Goal: Use online tool/utility: Utilize a website feature to perform a specific function

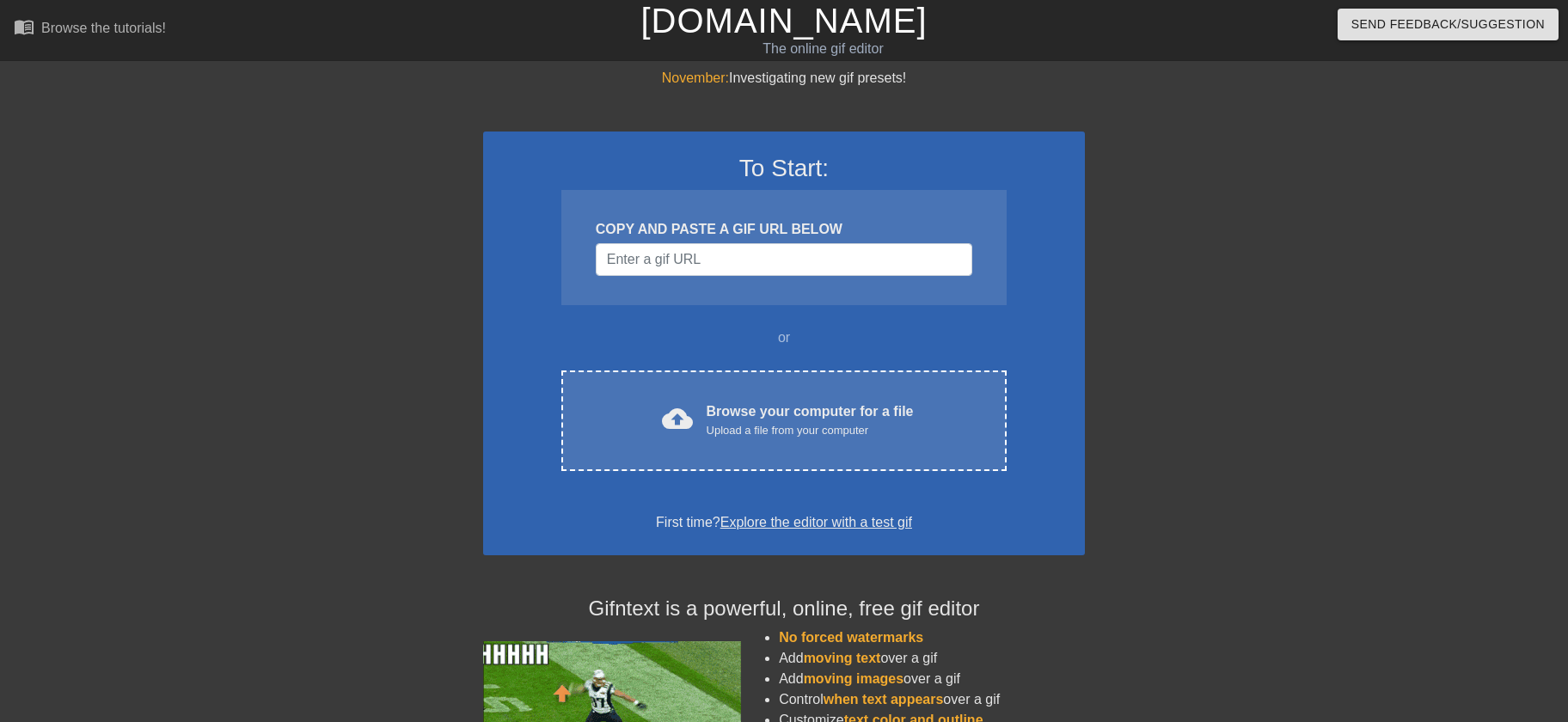
click at [753, 450] on div "cloud_upload Browse your computer for a file Upload a file from your computer C…" at bounding box center [784, 420] width 445 height 100
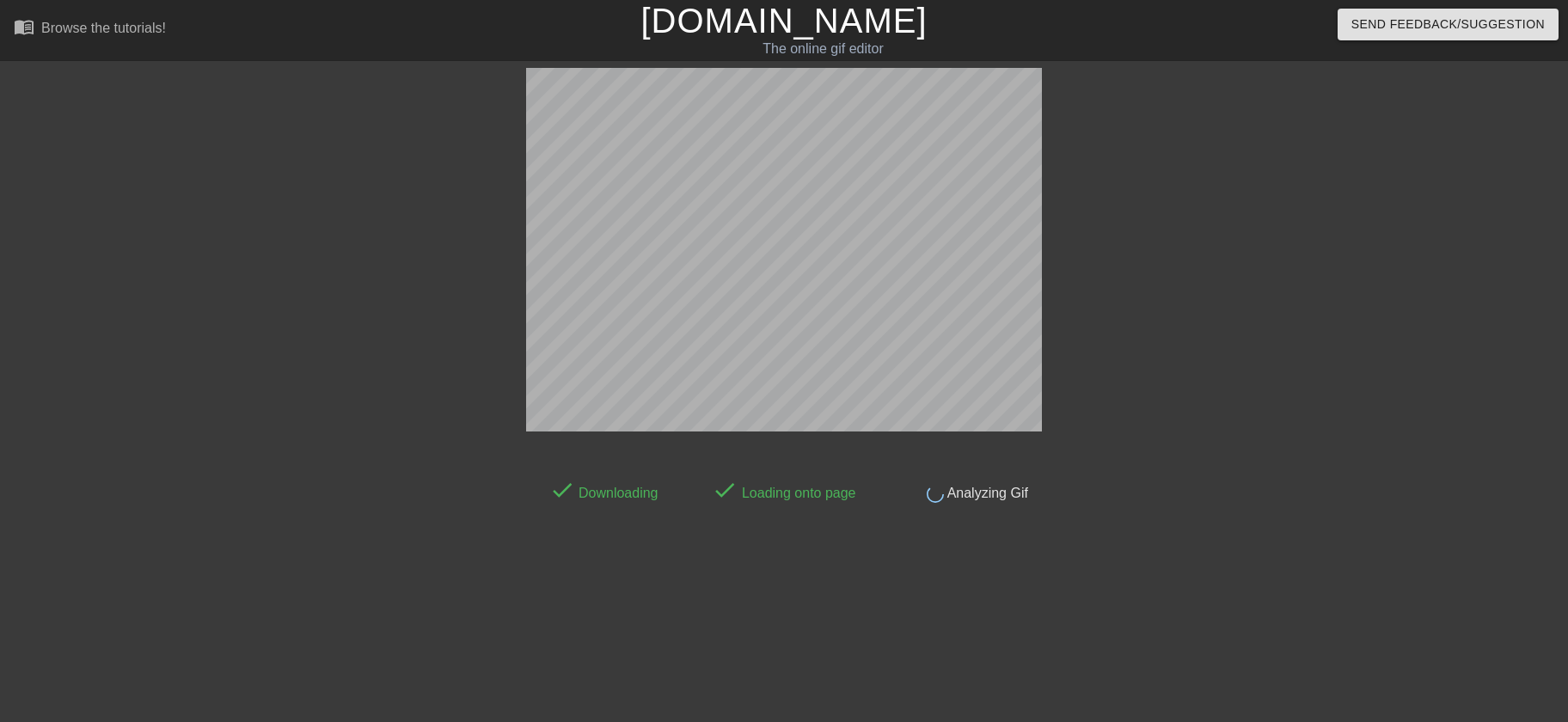
scroll to position [42, 0]
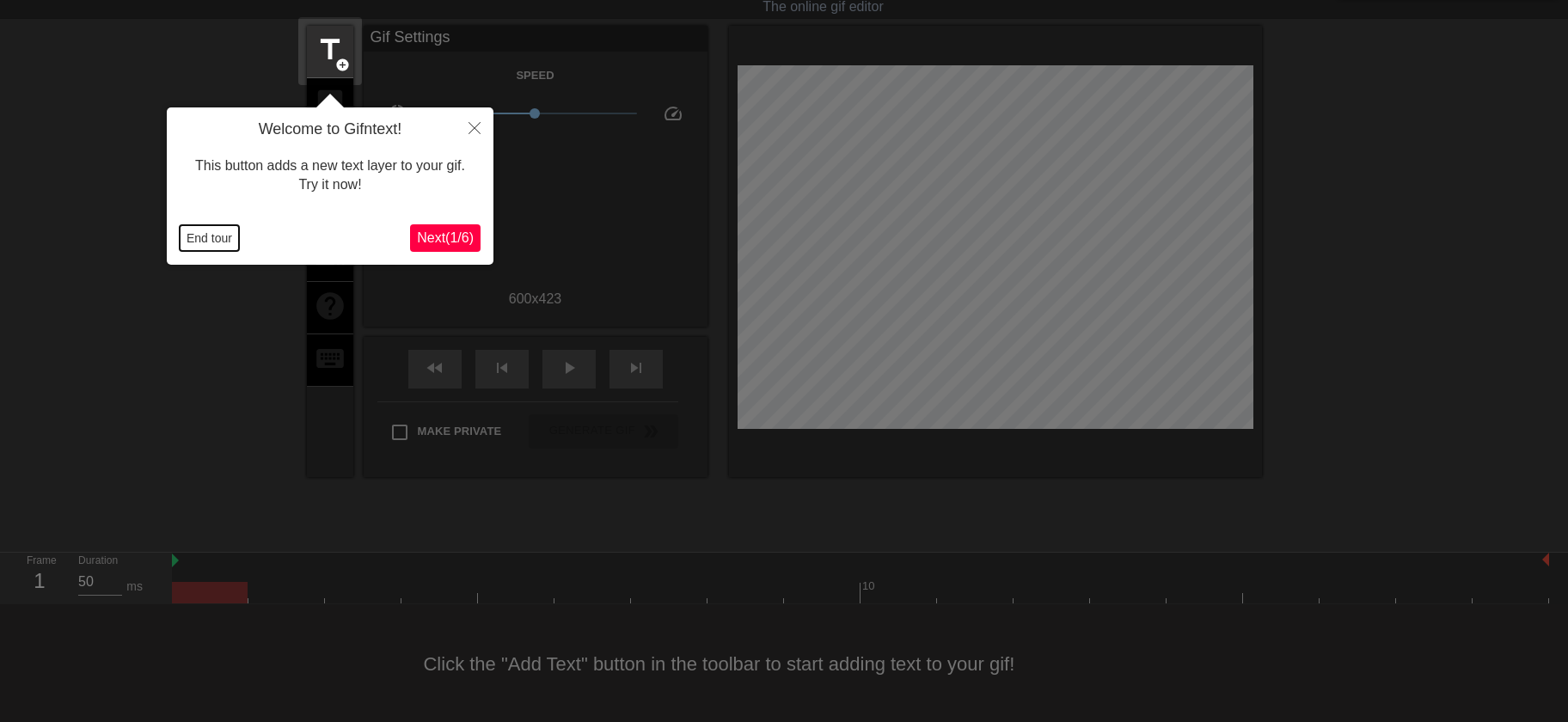
click at [204, 242] on button "End tour" at bounding box center [209, 238] width 59 height 26
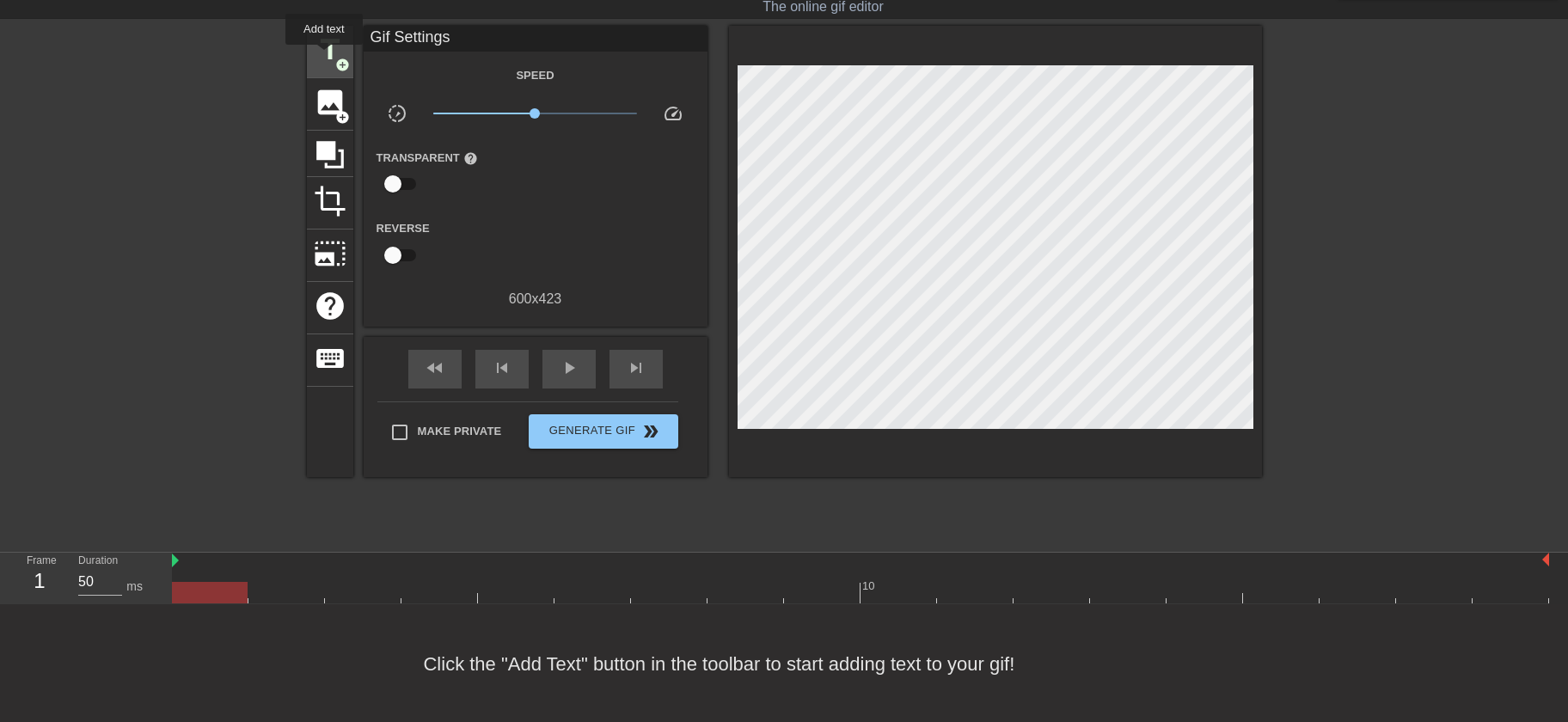
click at [324, 57] on span "title" at bounding box center [330, 50] width 33 height 33
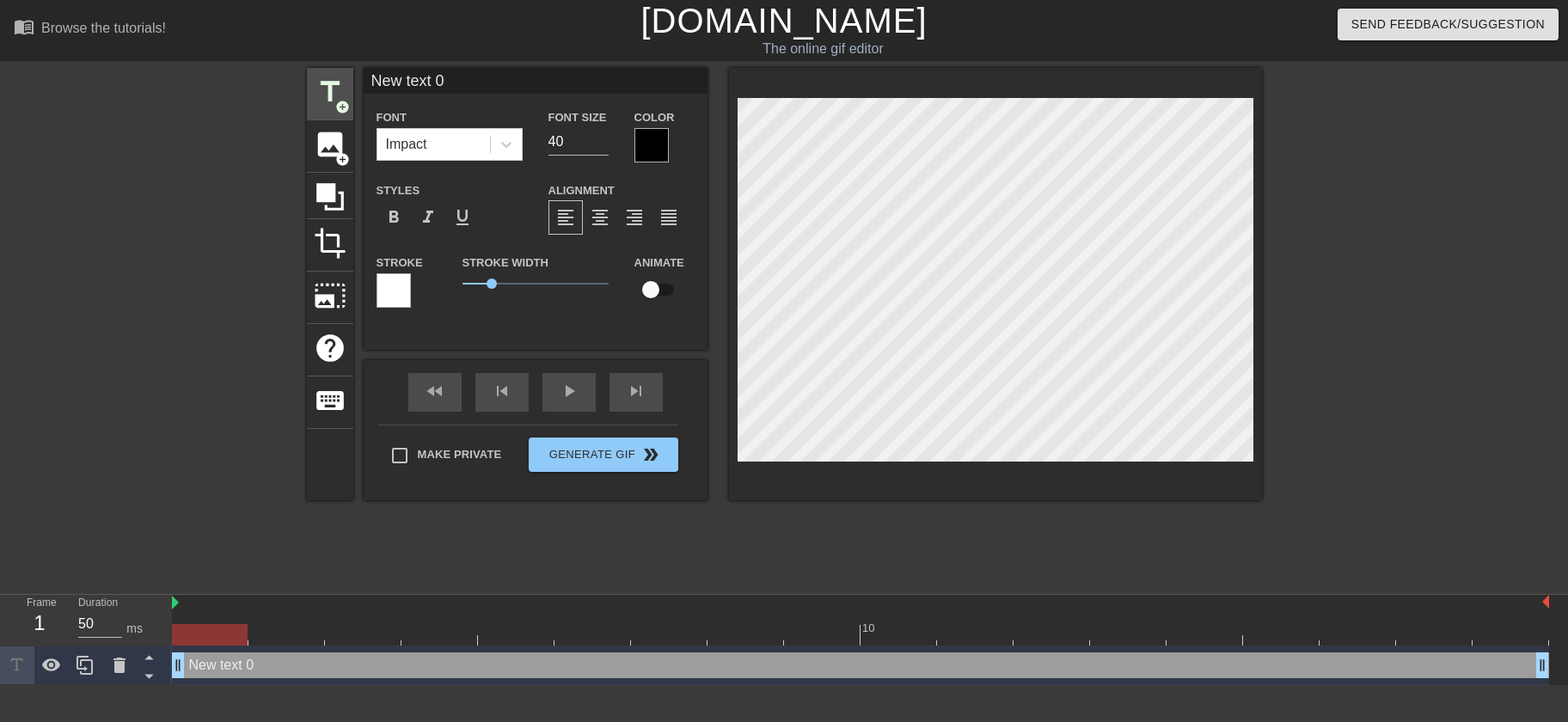
scroll to position [0, 0]
drag, startPoint x: 450, startPoint y: 81, endPoint x: 342, endPoint y: 88, distance: 108.2
click at [364, 88] on input "New text 0" at bounding box center [535, 80] width 344 height 26
type input "[PERSON_NAME]"
click at [648, 148] on div at bounding box center [652, 145] width 35 height 35
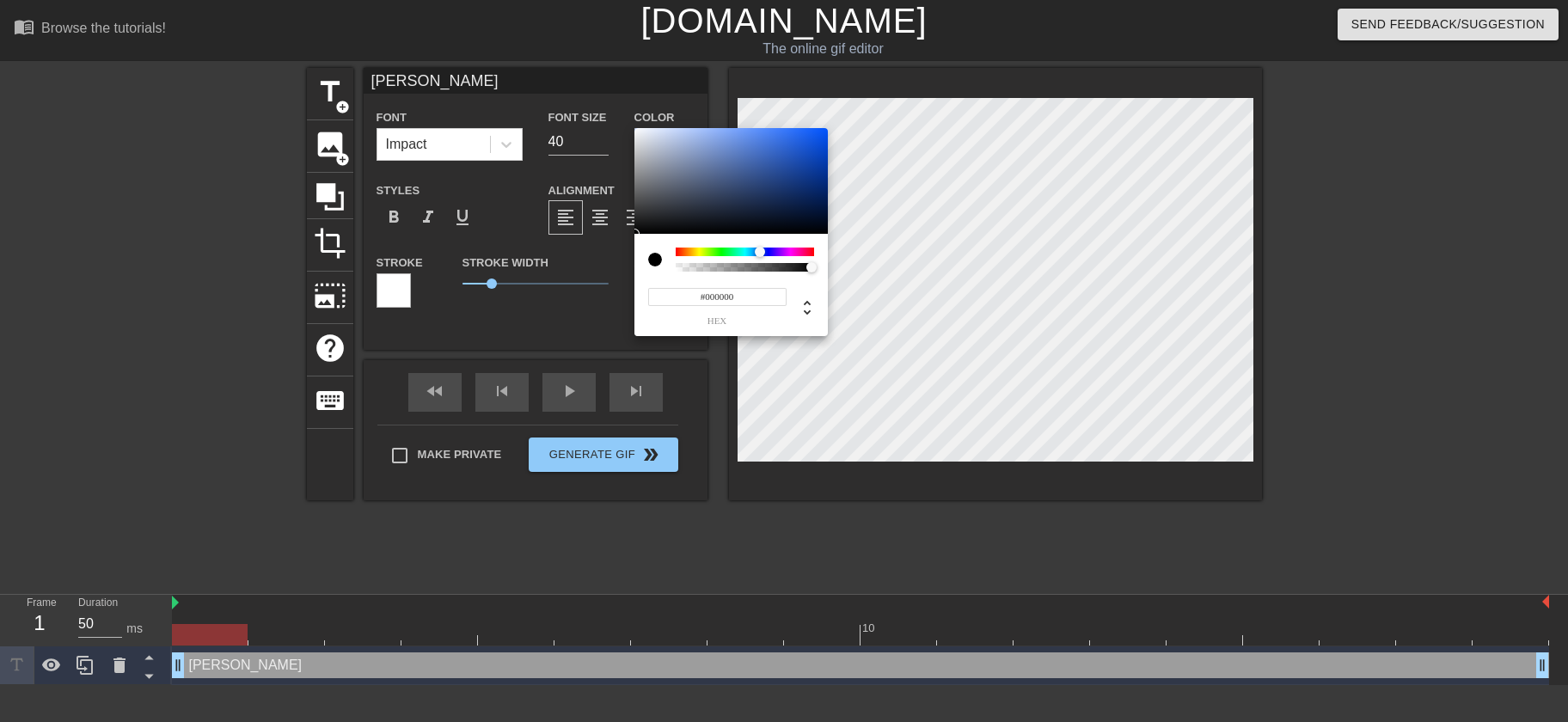
click at [760, 253] on div at bounding box center [745, 251] width 139 height 8
type input "#2A6AEC"
click at [793, 136] on div at bounding box center [732, 180] width 193 height 107
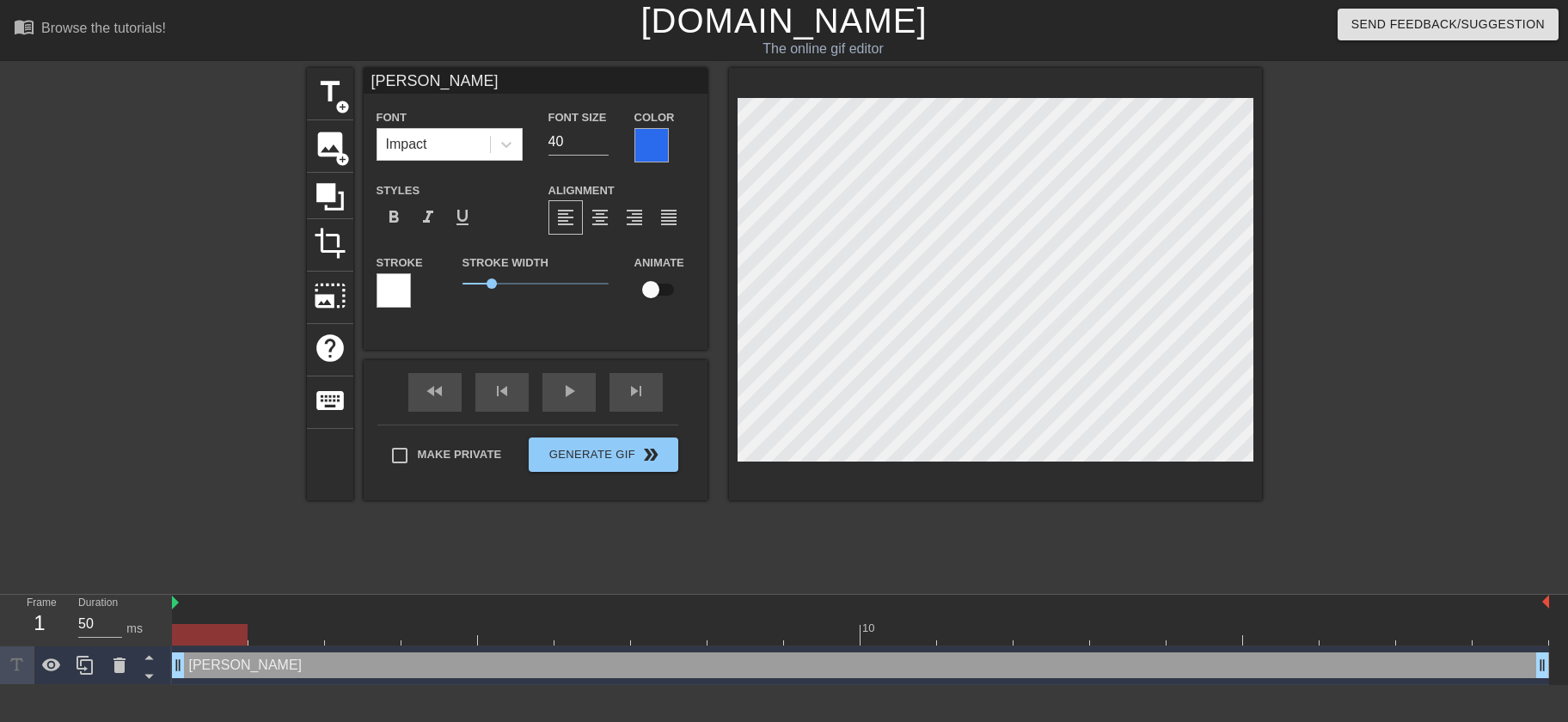
click at [388, 287] on div at bounding box center [394, 291] width 35 height 35
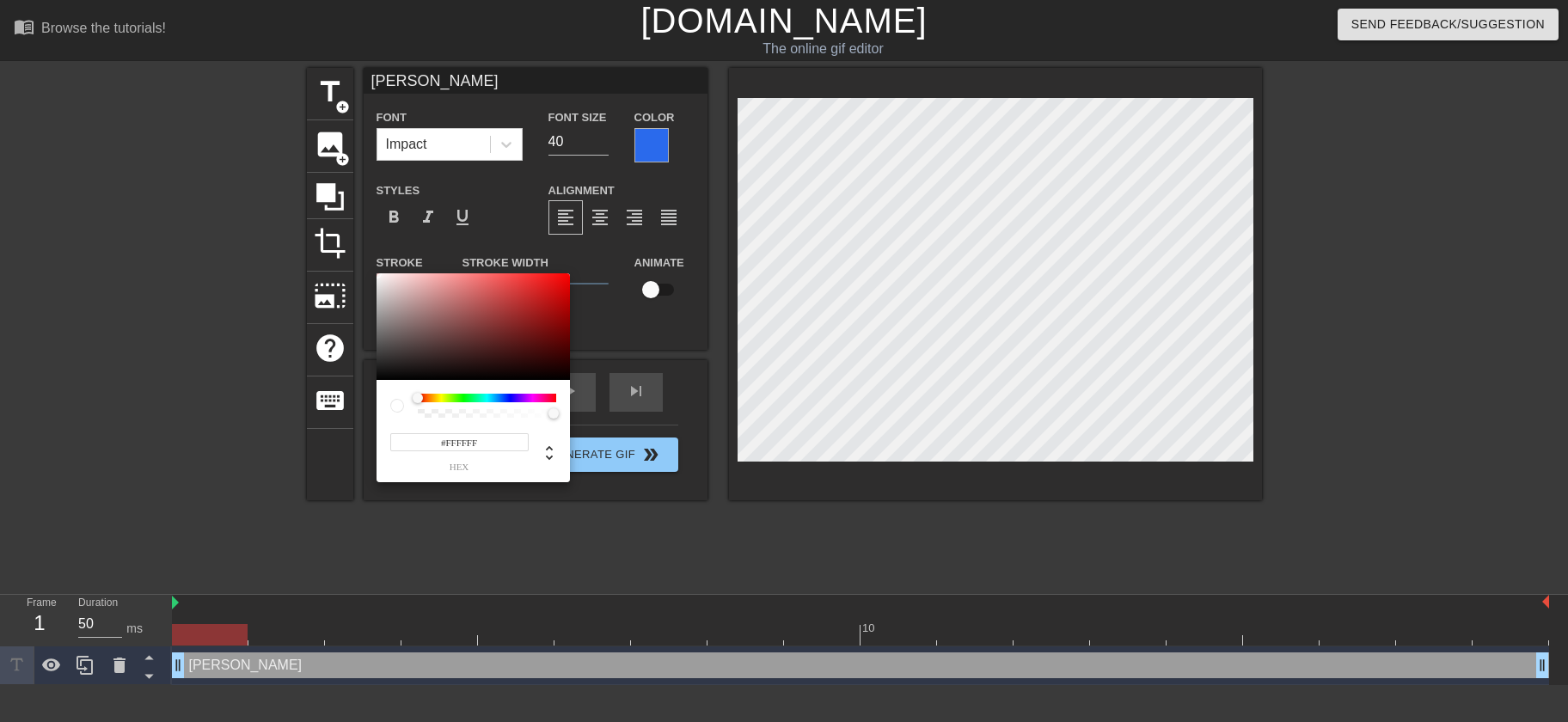
click at [517, 397] on div at bounding box center [487, 397] width 139 height 8
click at [511, 400] on div at bounding box center [487, 397] width 139 height 8
click at [508, 397] on div at bounding box center [487, 397] width 139 height 8
click at [515, 397] on div at bounding box center [487, 397] width 139 height 8
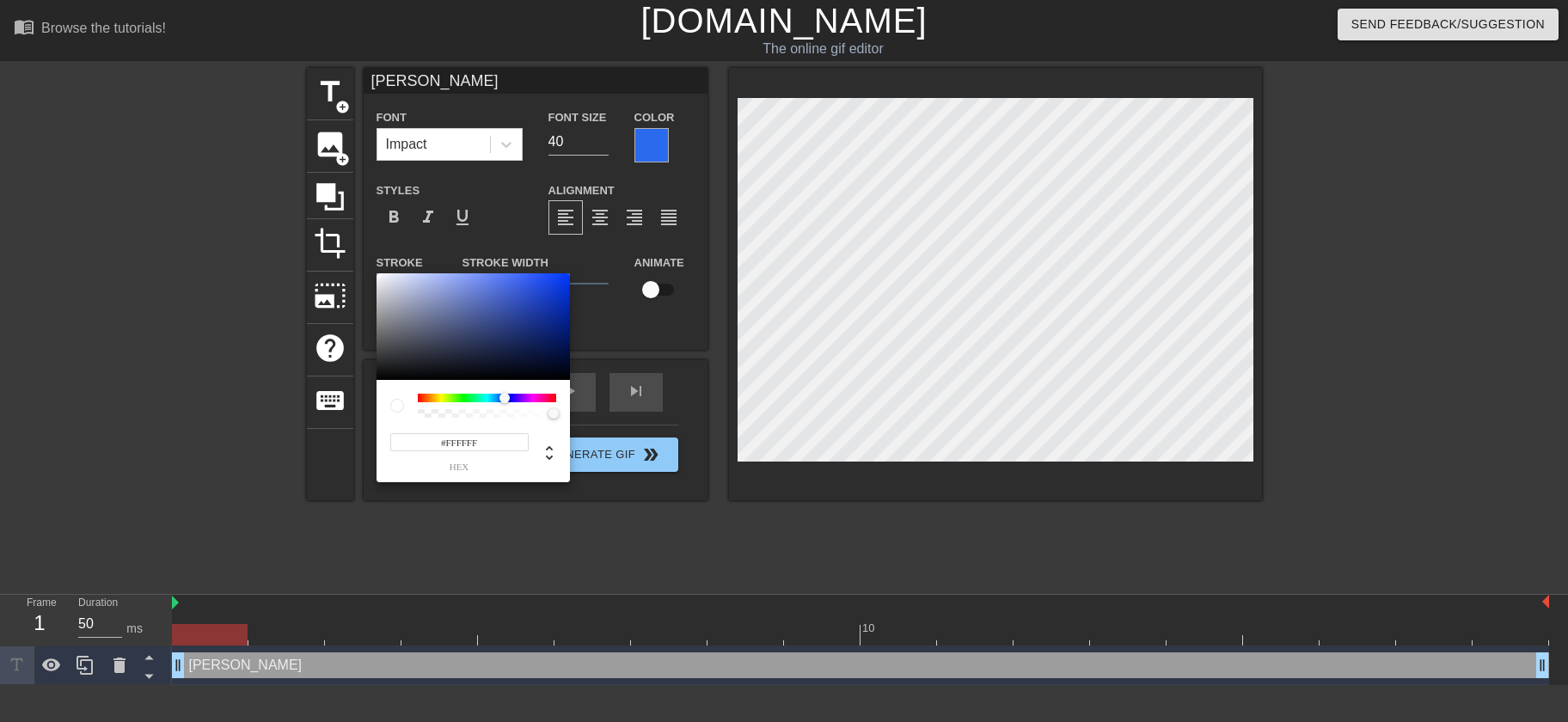
drag, startPoint x: 420, startPoint y: 399, endPoint x: 504, endPoint y: 405, distance: 84.2
click at [504, 405] on div at bounding box center [487, 406] width 139 height 24
type input "#153CCA"
click at [549, 295] on div at bounding box center [473, 326] width 193 height 107
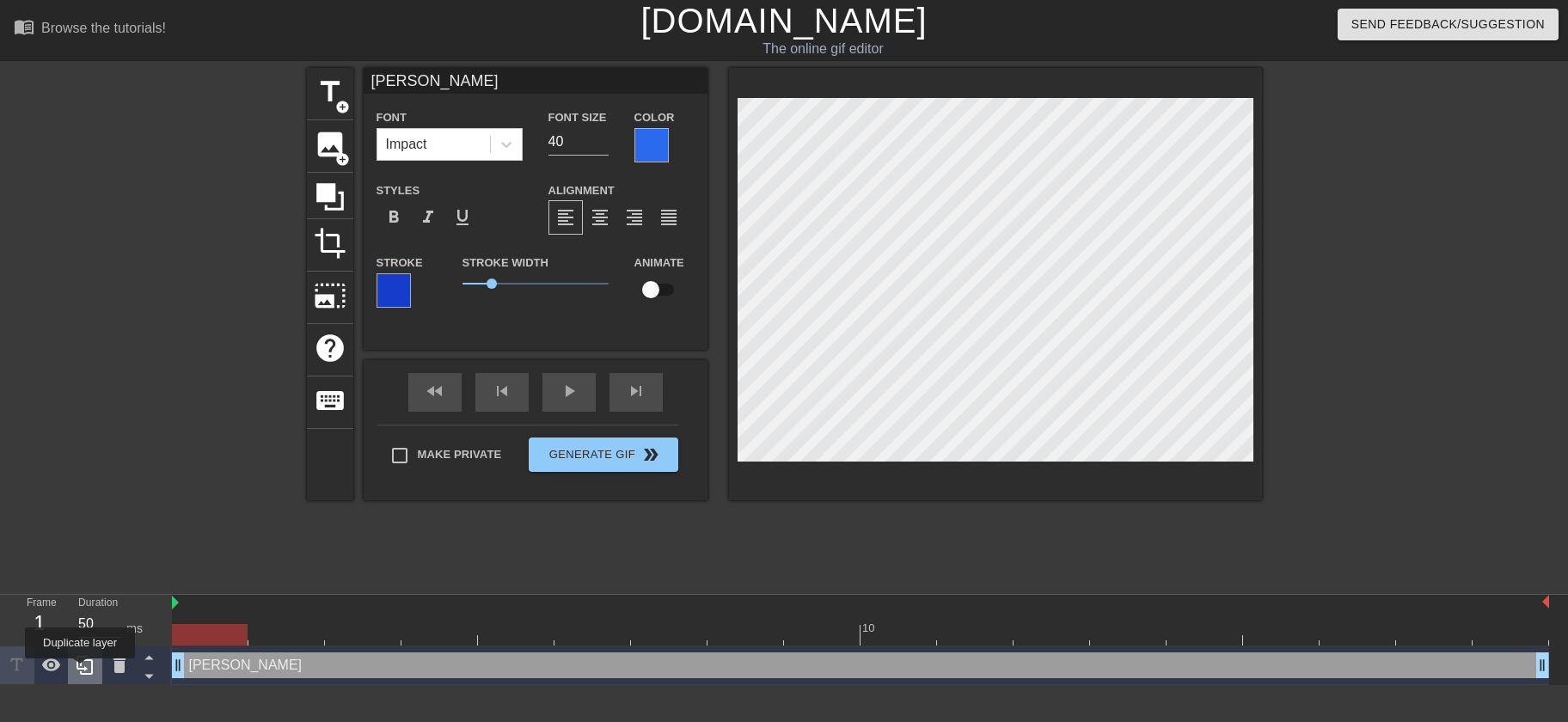
click at [83, 670] on icon at bounding box center [85, 665] width 16 height 19
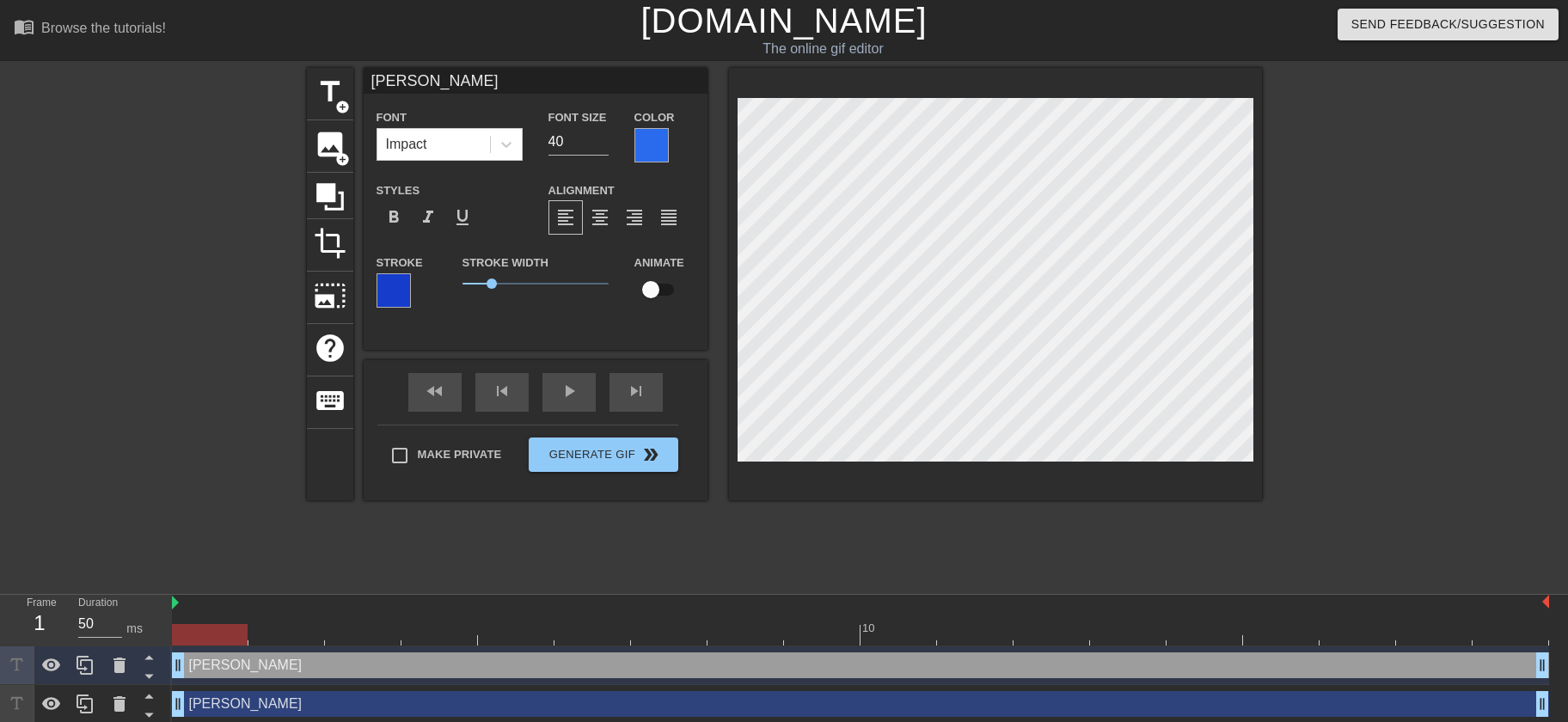
click at [653, 151] on div at bounding box center [652, 145] width 35 height 35
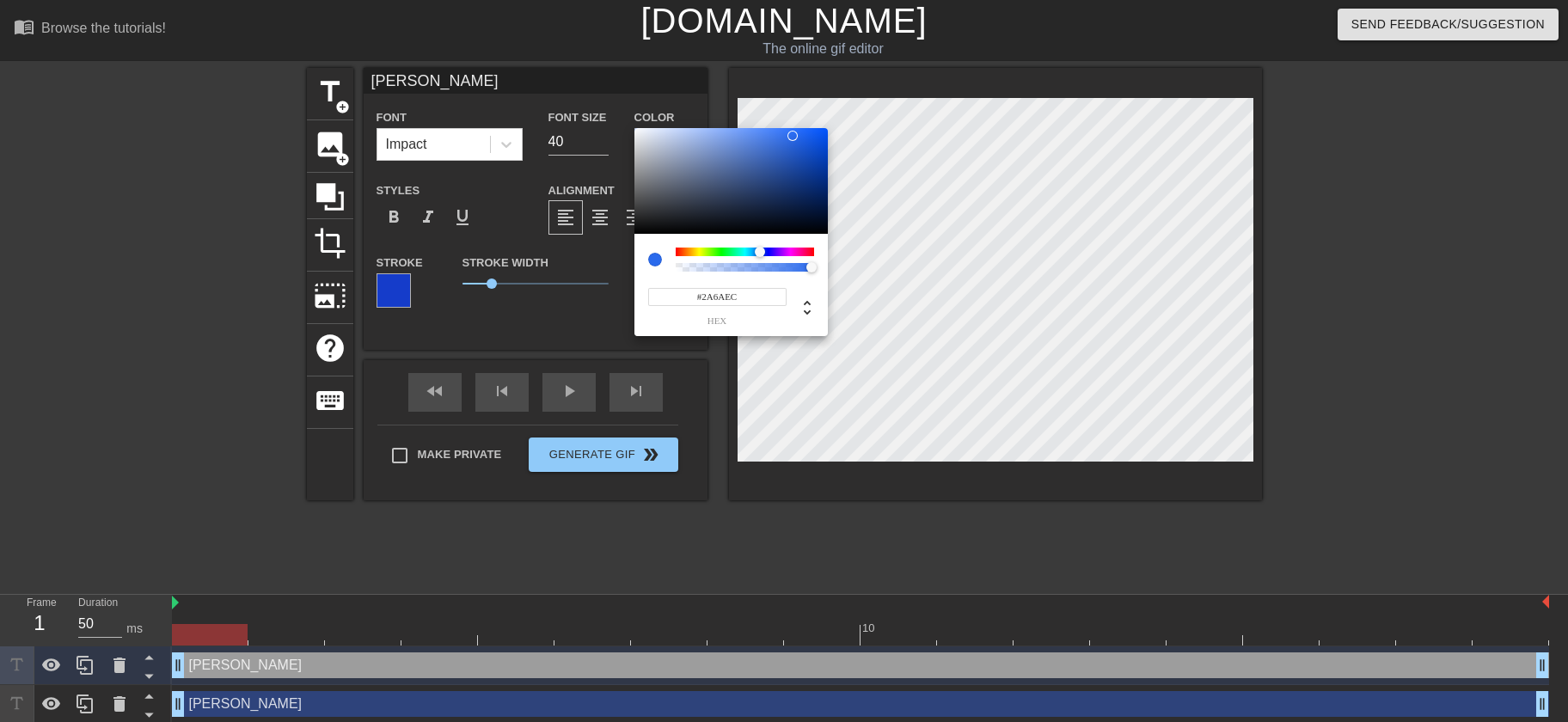
type input "#CAEC2A"
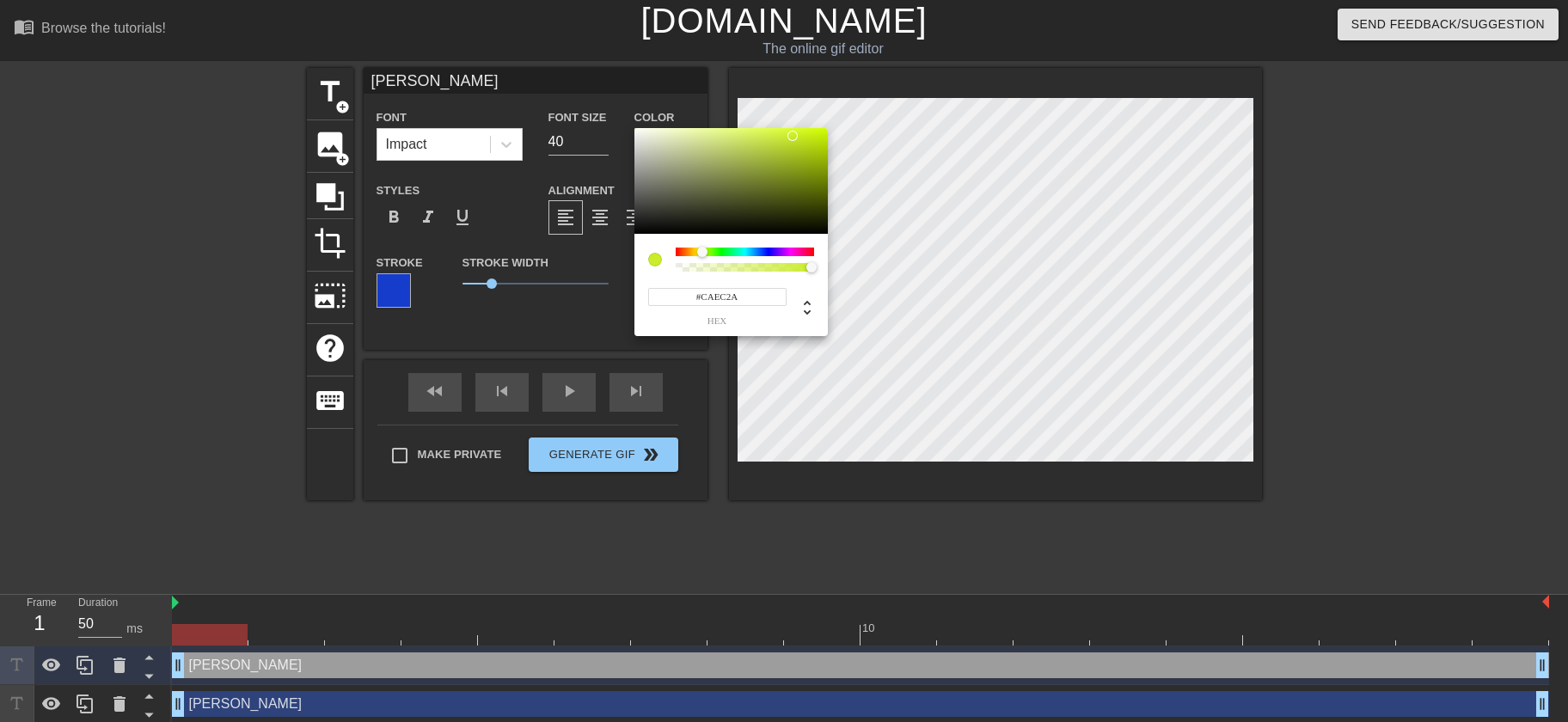
click at [702, 253] on div at bounding box center [745, 251] width 139 height 8
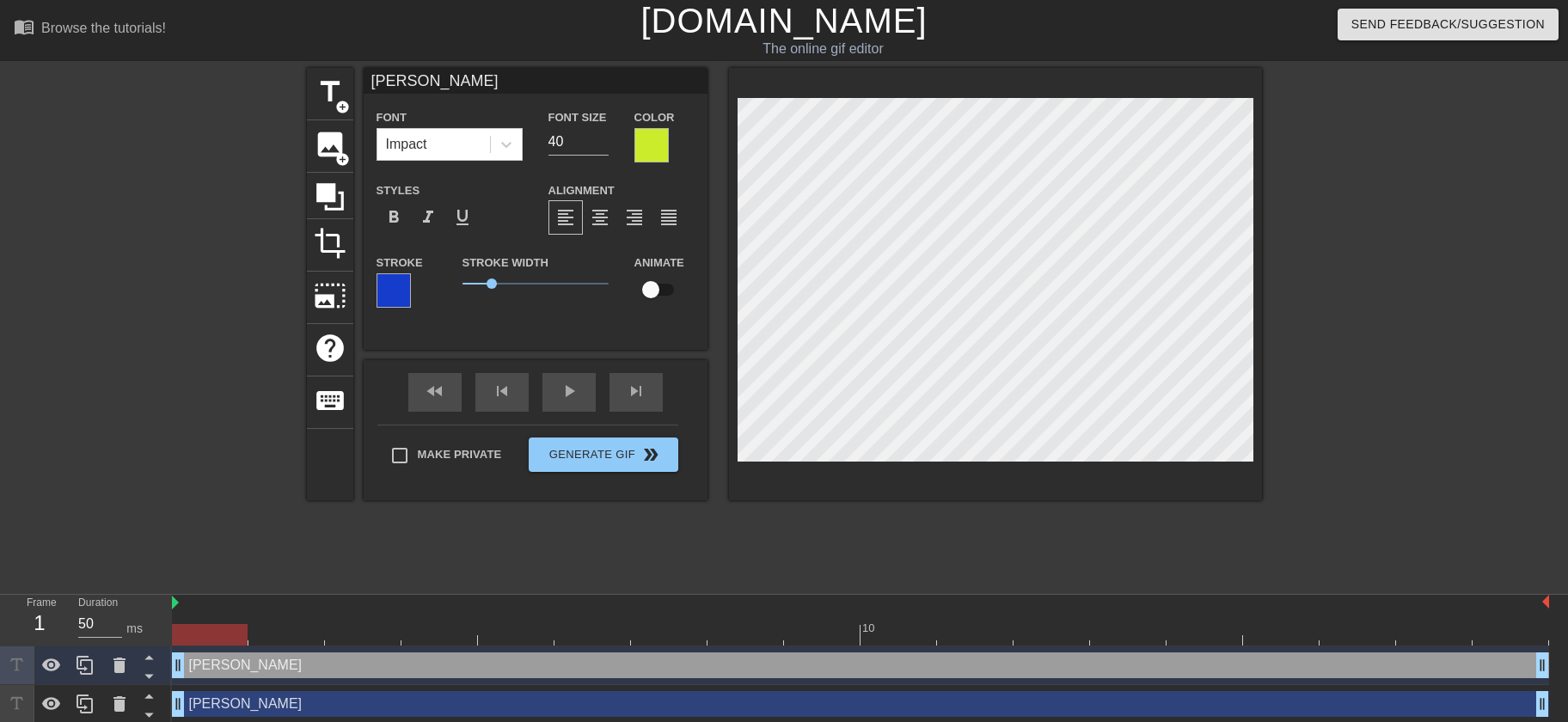
drag, startPoint x: 439, startPoint y: 86, endPoint x: 238, endPoint y: 74, distance: 201.4
click at [364, 74] on input "[PERSON_NAME]" at bounding box center [535, 80] width 344 height 26
type input "[PERSON_NAME]"
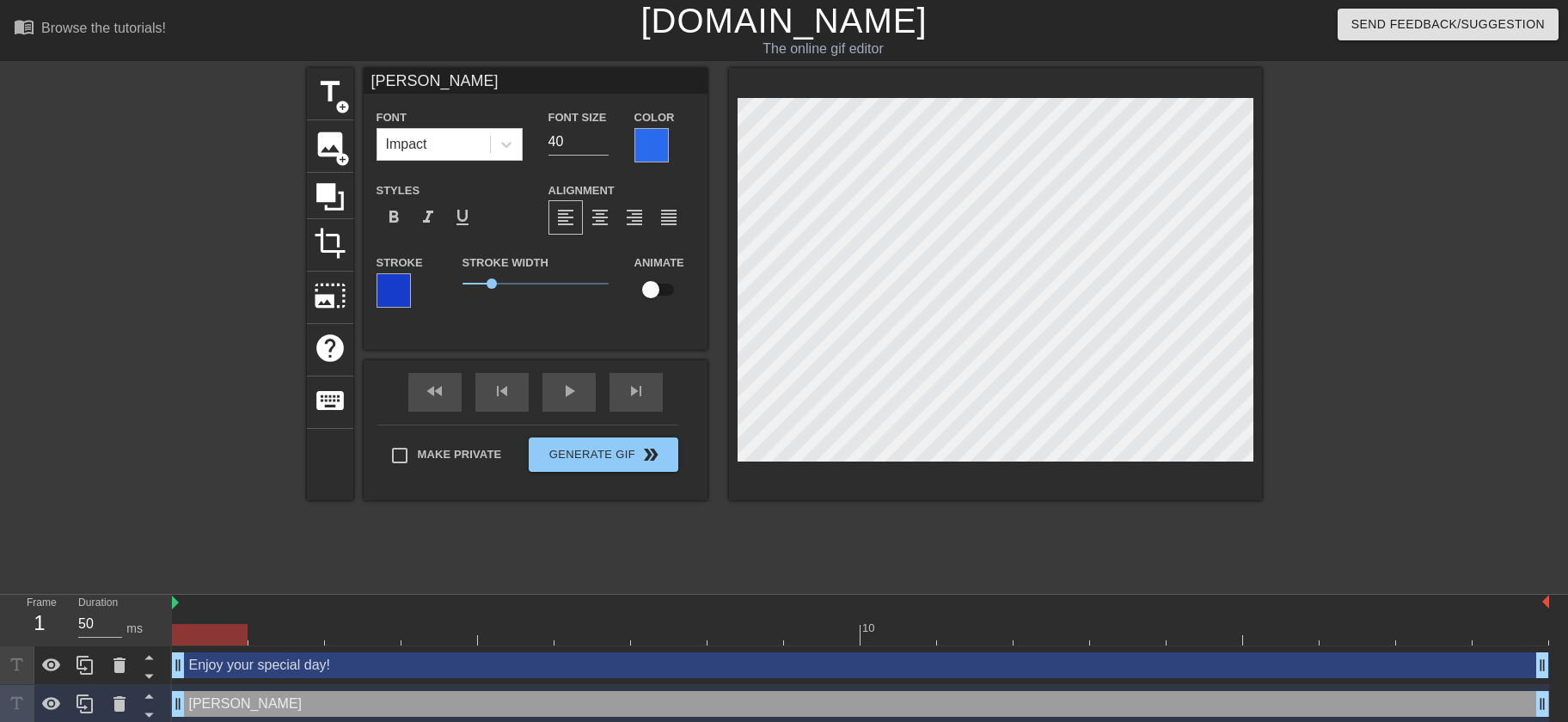
click at [644, 128] on div "Color" at bounding box center [665, 134] width 60 height 56
click at [642, 146] on div at bounding box center [652, 145] width 35 height 35
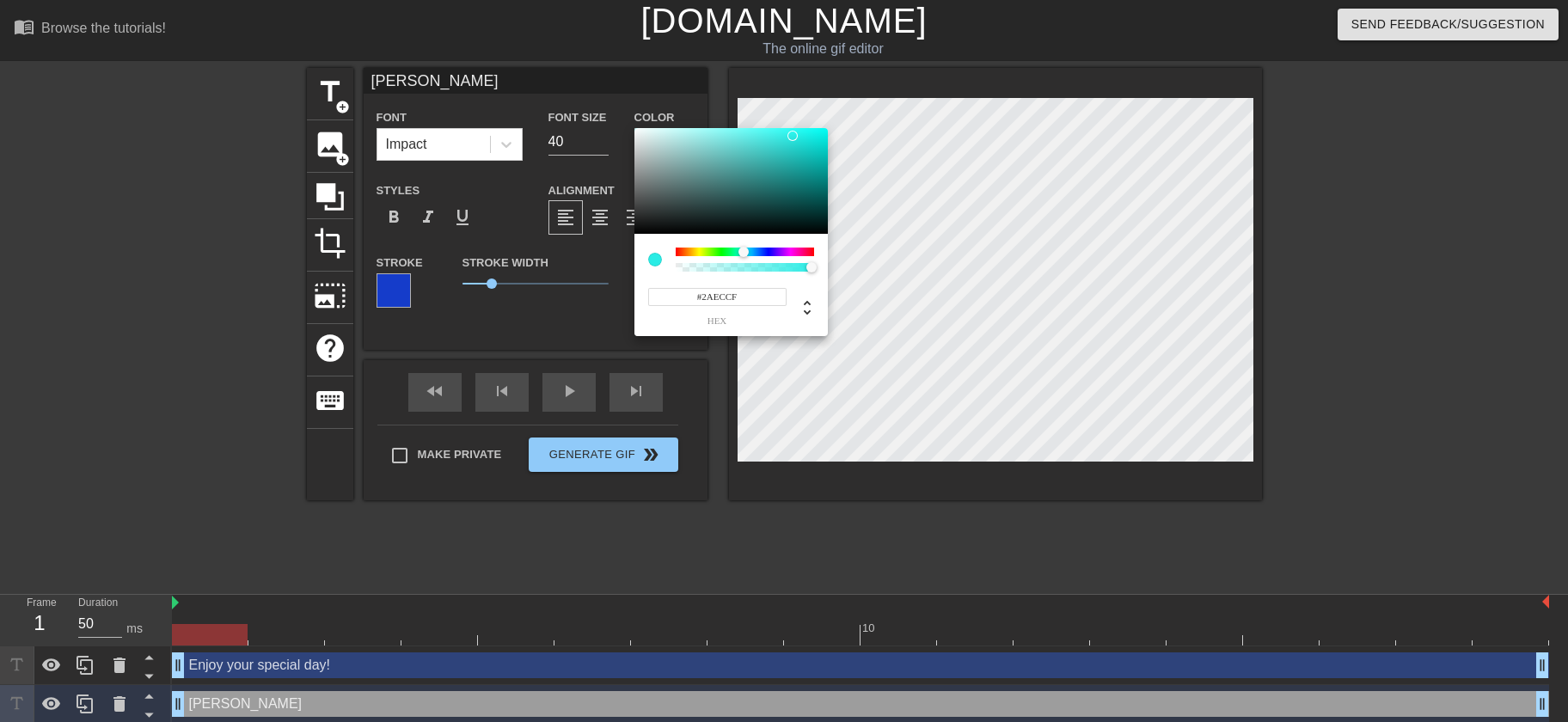
type input "#2AECB9"
drag, startPoint x: 760, startPoint y: 251, endPoint x: 739, endPoint y: 253, distance: 21.1
click at [739, 253] on div at bounding box center [738, 252] width 10 height 10
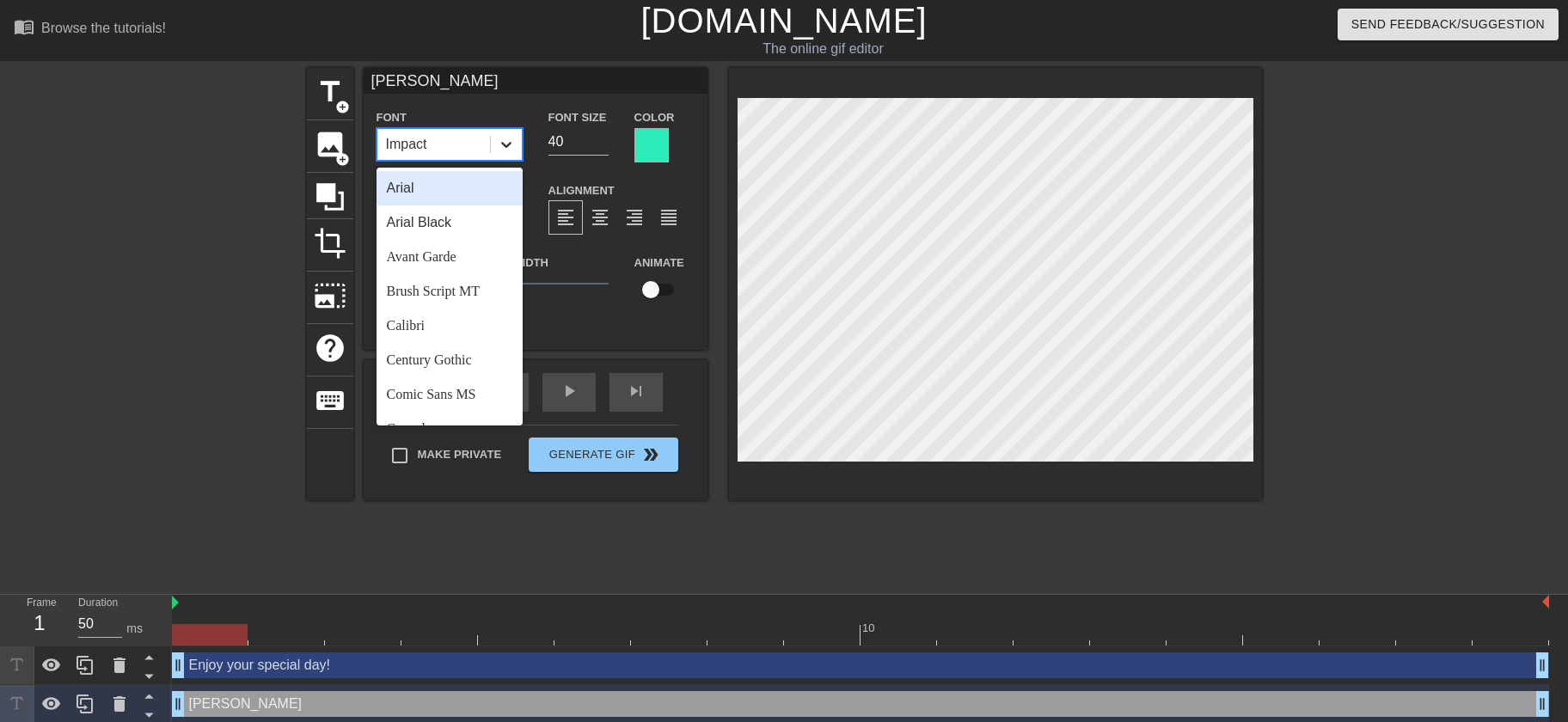
click at [514, 143] on icon at bounding box center [506, 144] width 17 height 17
click at [452, 270] on div "Avant Garde" at bounding box center [450, 257] width 146 height 35
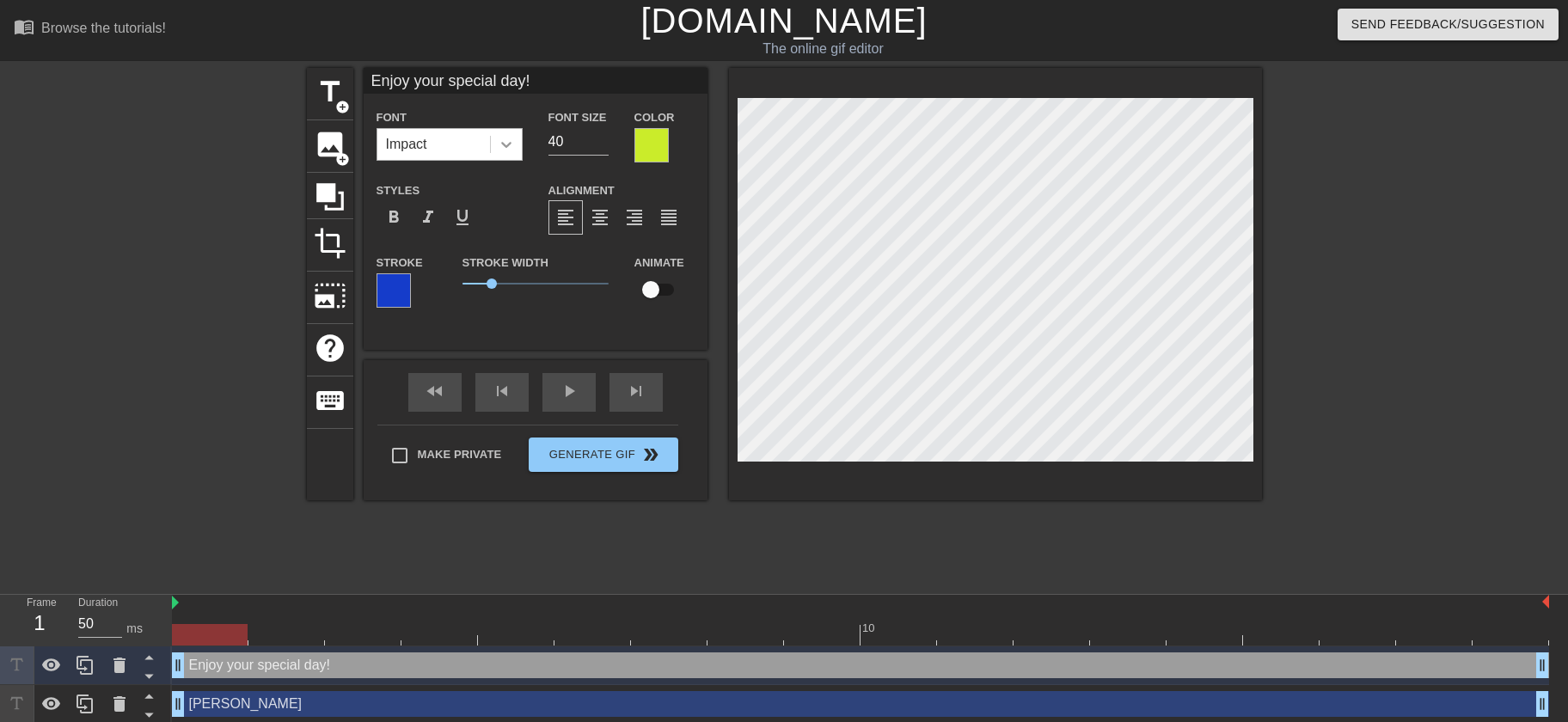
click at [507, 147] on icon at bounding box center [506, 144] width 17 height 17
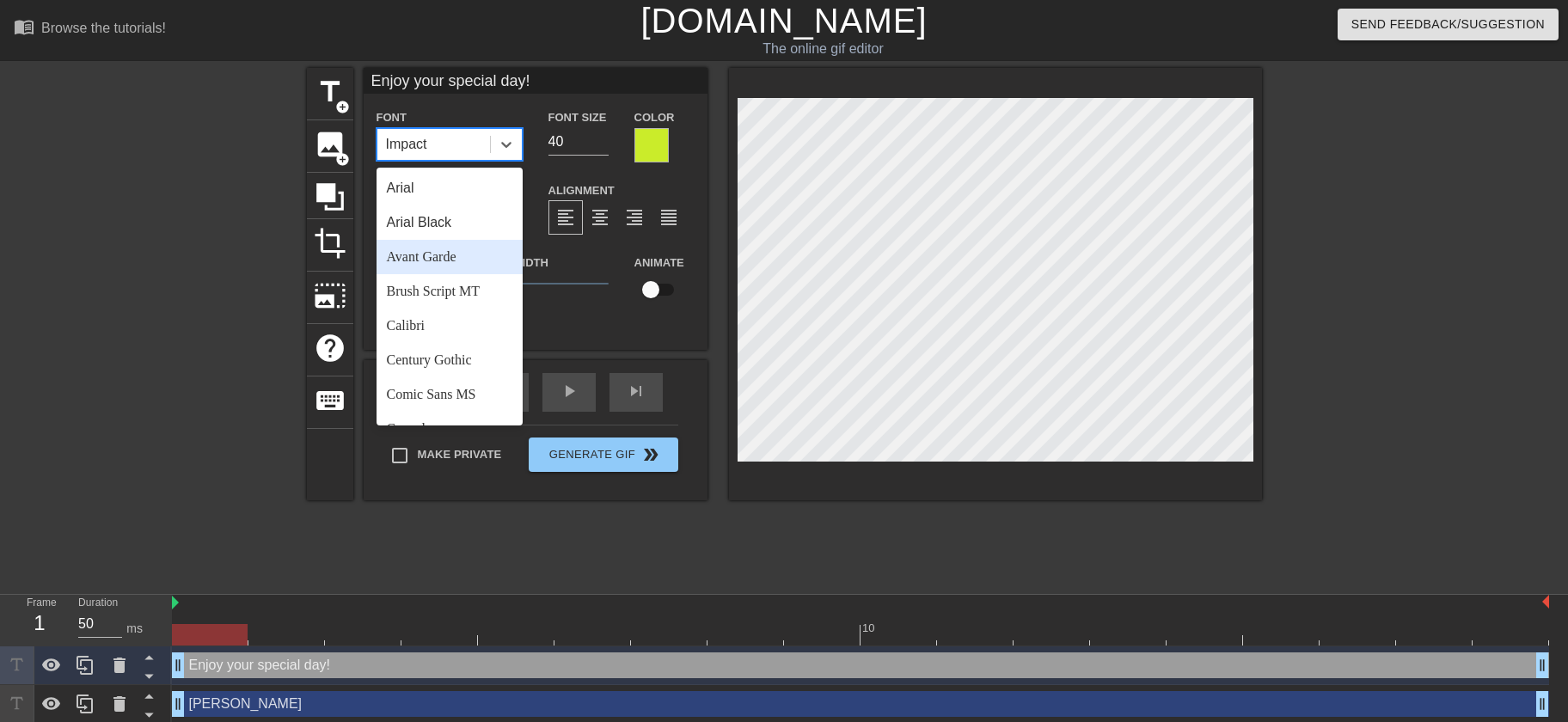
click at [468, 259] on div "Avant Garde" at bounding box center [450, 257] width 146 height 35
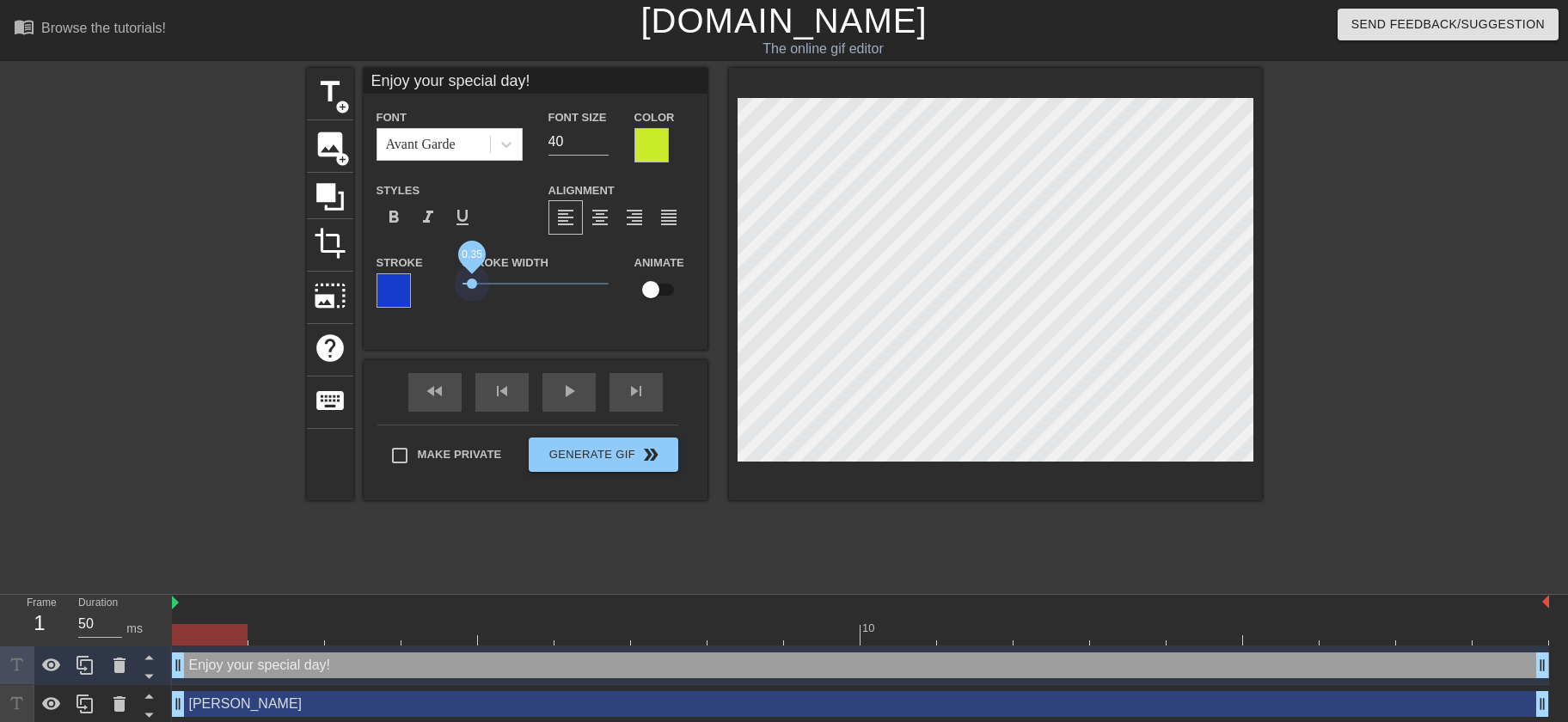
drag, startPoint x: 487, startPoint y: 286, endPoint x: 472, endPoint y: 290, distance: 15.5
click at [472, 290] on span "0.35" at bounding box center [535, 284] width 146 height 21
type input "[PERSON_NAME]"
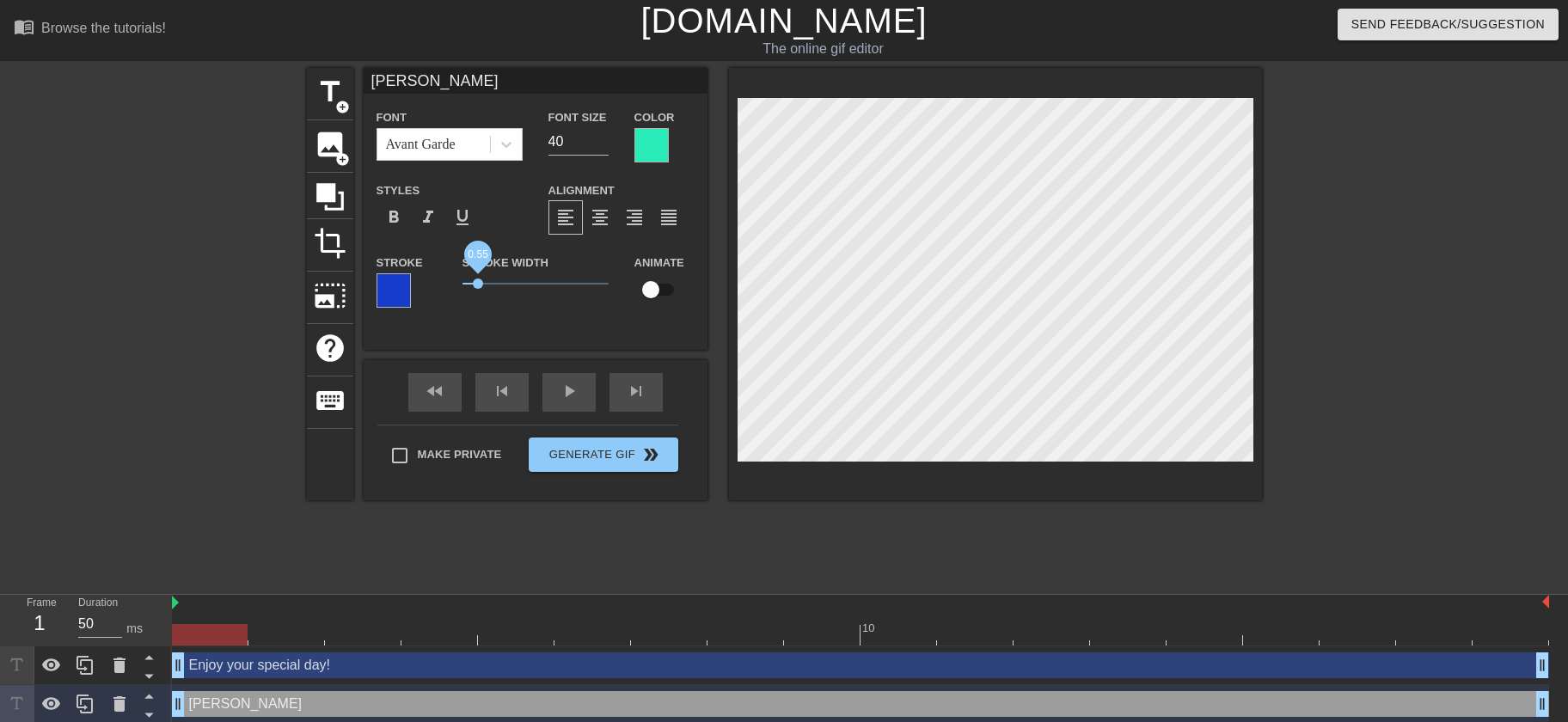
drag, startPoint x: 489, startPoint y: 284, endPoint x: 479, endPoint y: 287, distance: 10.4
click at [479, 287] on span "0.55" at bounding box center [477, 283] width 10 height 10
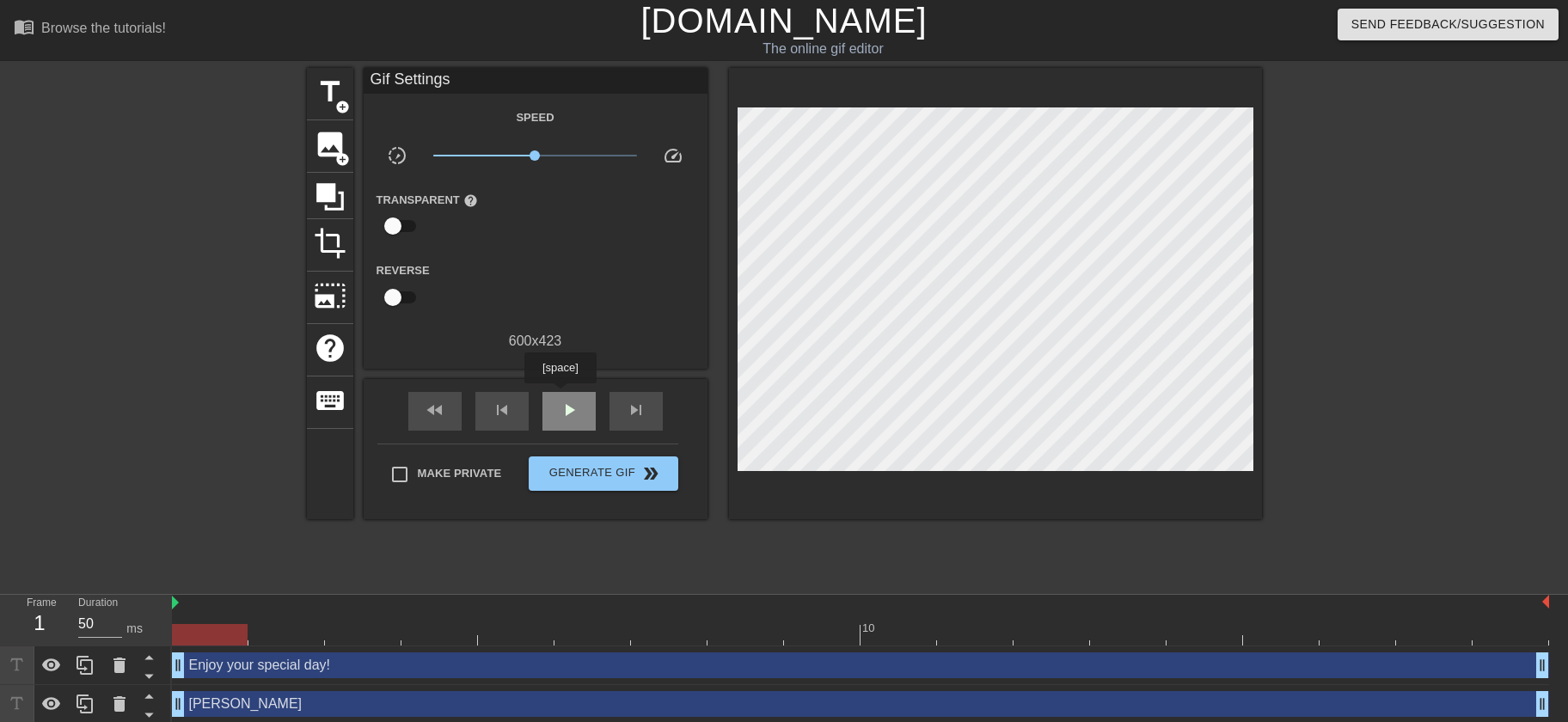
click at [560, 396] on div "play_arrow" at bounding box center [569, 411] width 53 height 38
click at [217, 641] on div at bounding box center [861, 634] width 1377 height 22
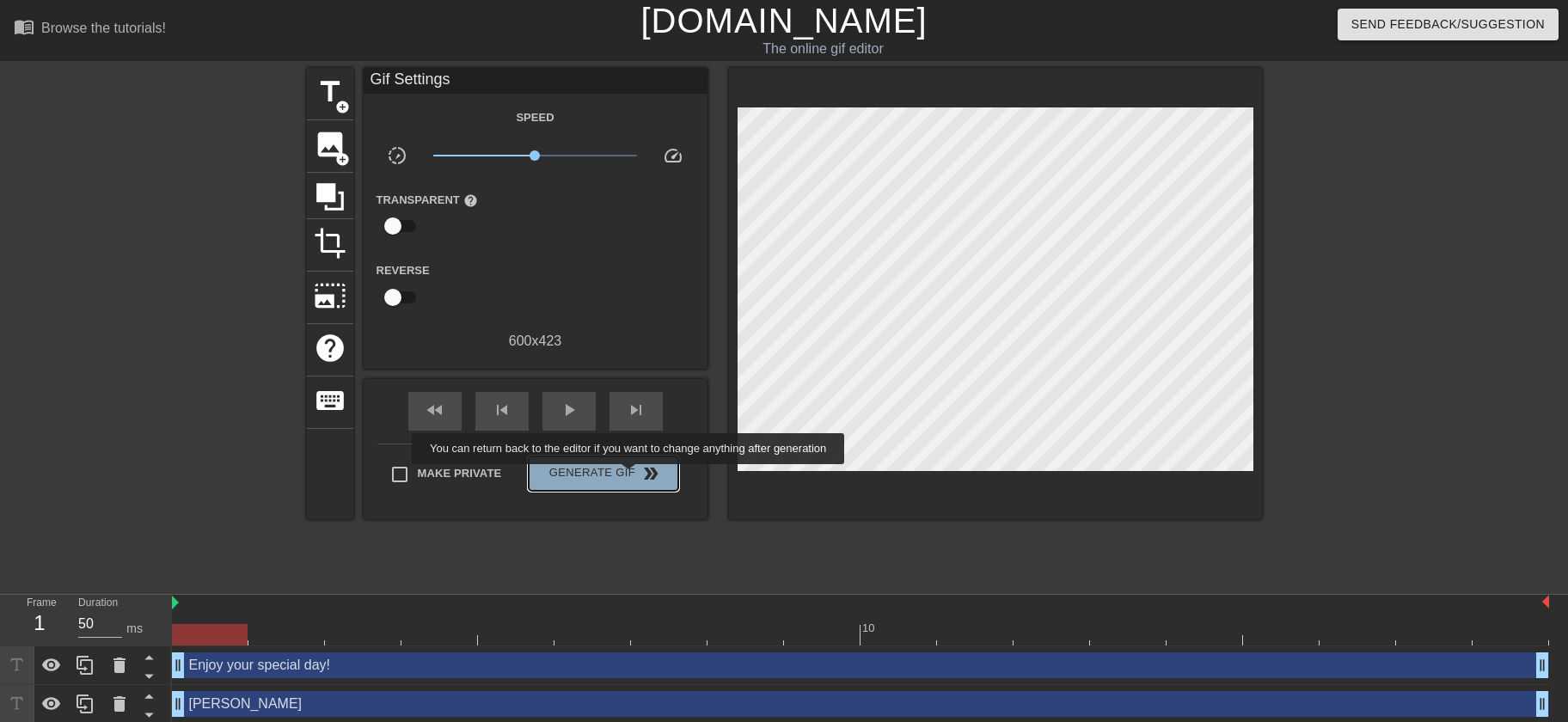
click at [630, 476] on span "Generate Gif double_arrow" at bounding box center [603, 473] width 135 height 21
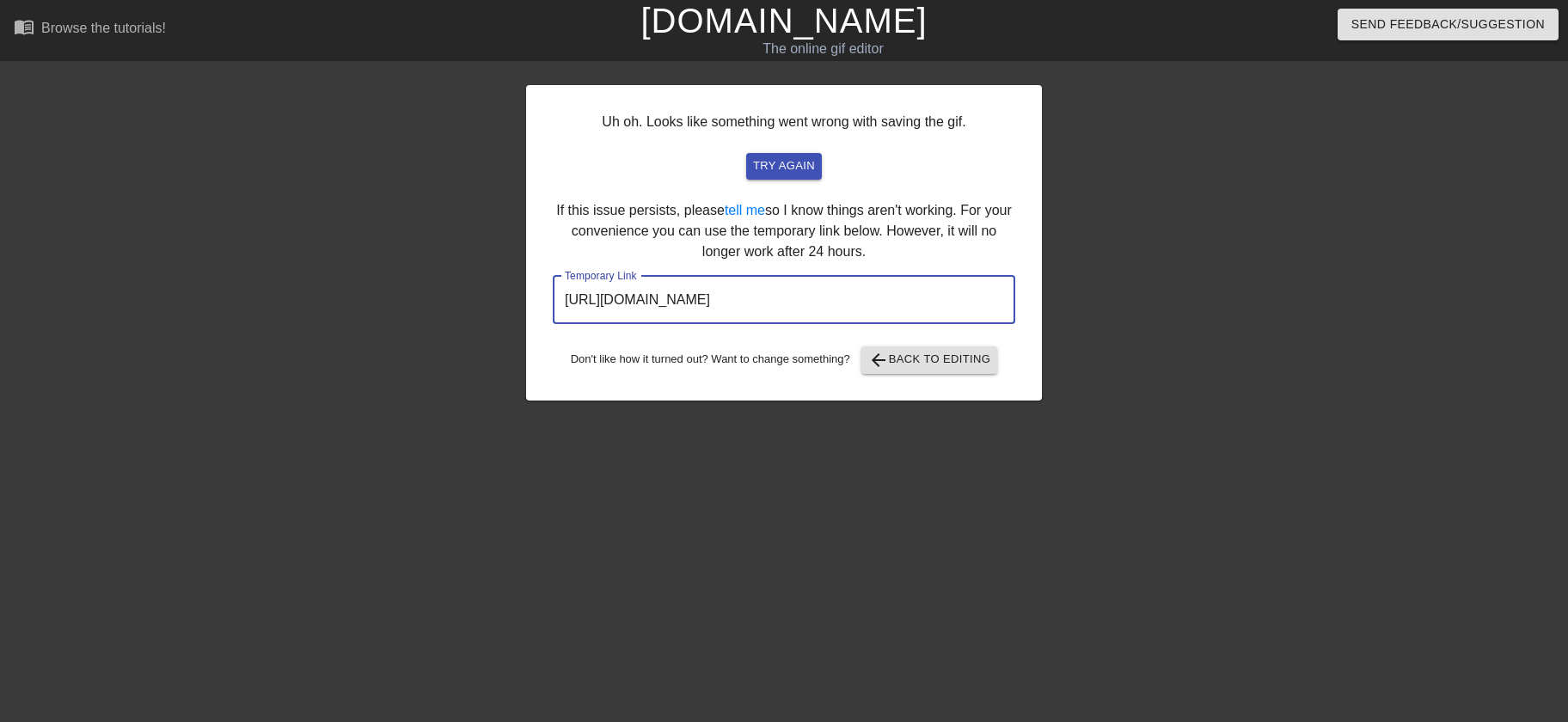
drag, startPoint x: 557, startPoint y: 305, endPoint x: 956, endPoint y: 303, distance: 399.0
click at [956, 303] on input "[URL][DOMAIN_NAME]" at bounding box center [784, 300] width 462 height 48
click at [907, 304] on input "[URL][DOMAIN_NAME]" at bounding box center [784, 300] width 462 height 48
drag, startPoint x: 566, startPoint y: 304, endPoint x: 899, endPoint y: 317, distance: 333.3
click at [968, 304] on input "[URL][DOMAIN_NAME]" at bounding box center [784, 300] width 462 height 48
